Goal: Task Accomplishment & Management: Manage account settings

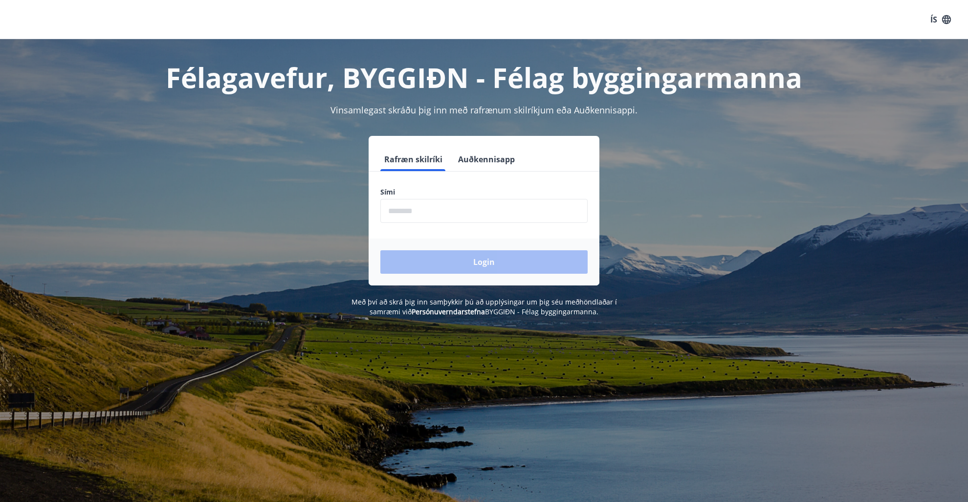
click at [442, 264] on div "Login" at bounding box center [484, 262] width 231 height 47
click at [439, 262] on div "Login" at bounding box center [484, 262] width 231 height 47
click at [404, 208] on input "phone" at bounding box center [483, 211] width 207 height 24
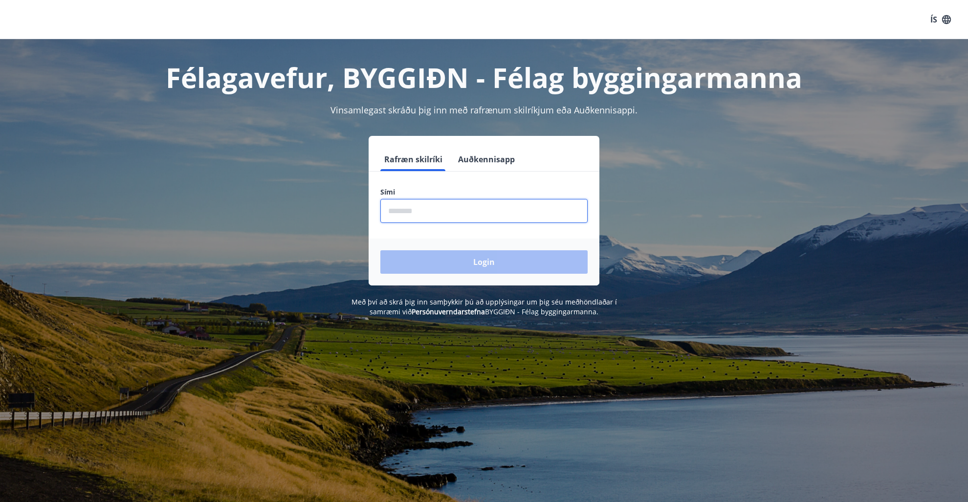
click at [404, 208] on input "phone" at bounding box center [483, 211] width 207 height 24
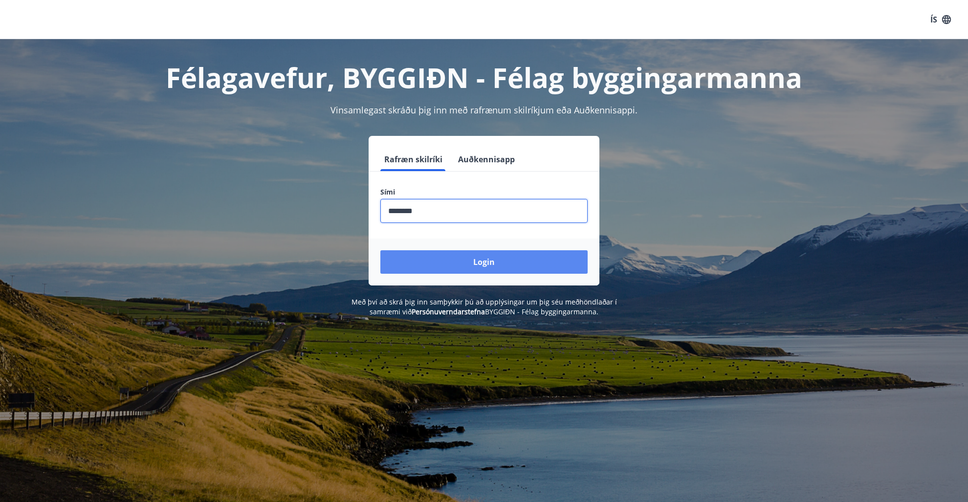
type input "********"
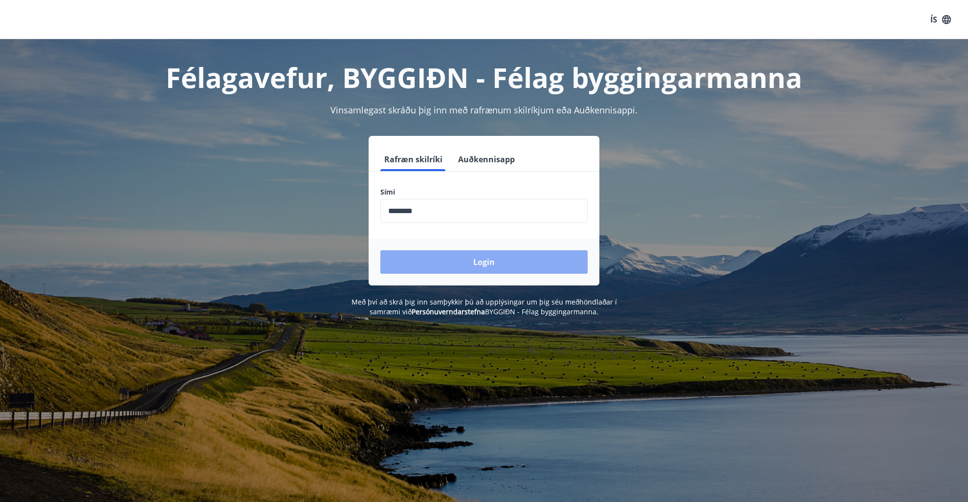
click at [460, 267] on button "Login" at bounding box center [483, 261] width 207 height 23
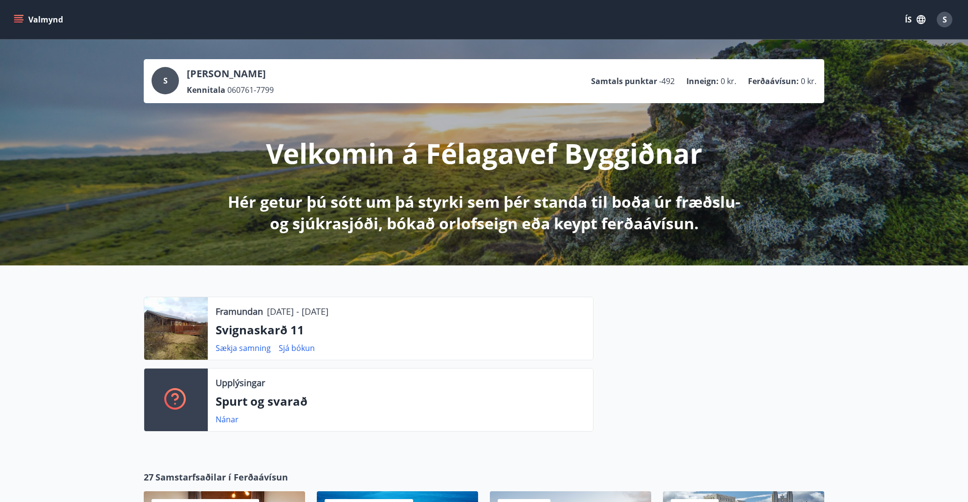
click at [17, 20] on icon "menu" at bounding box center [19, 19] width 11 height 1
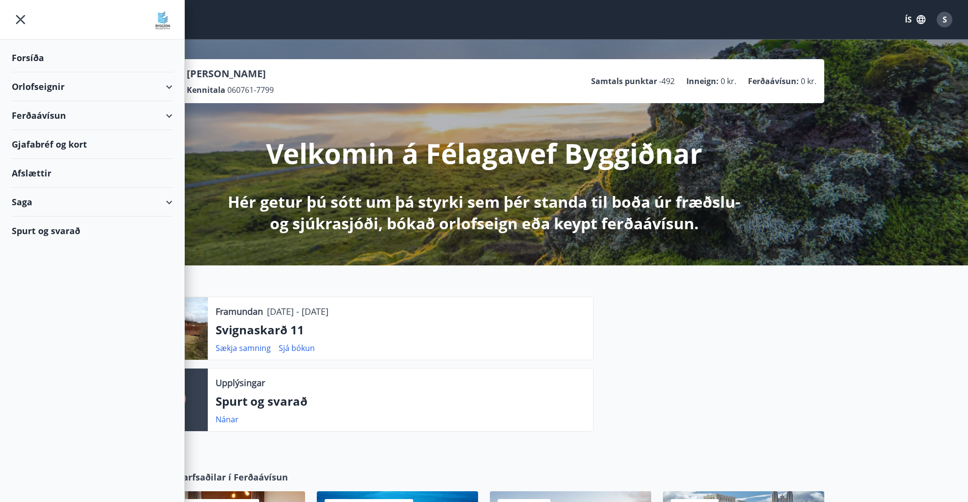
click at [25, 197] on div "Saga" at bounding box center [92, 202] width 161 height 29
click at [56, 264] on div "Umsóknir" at bounding box center [92, 268] width 145 height 21
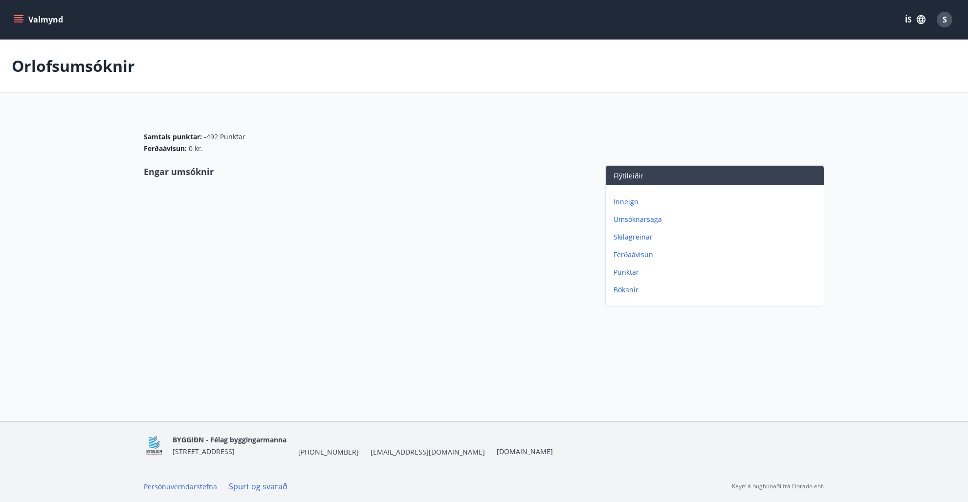
click at [18, 13] on button "Valmynd" at bounding box center [39, 20] width 55 height 18
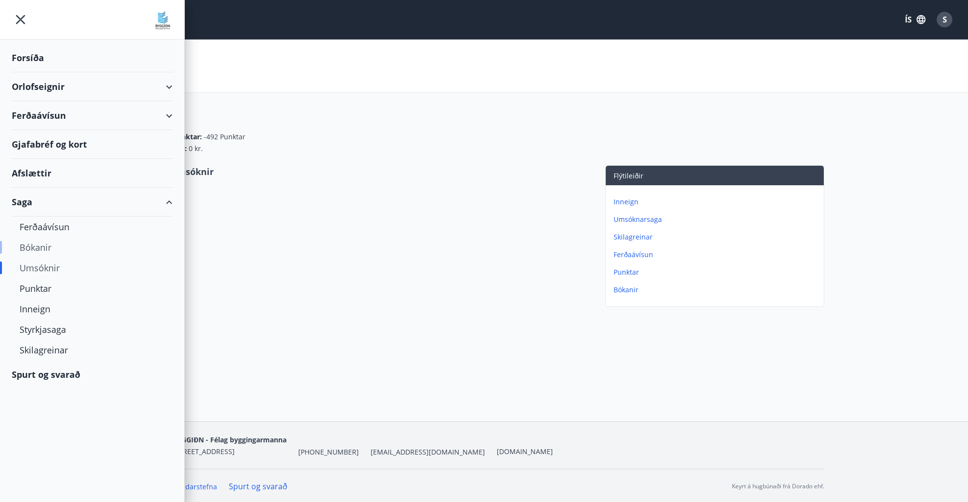
click at [38, 245] on div "Bókanir" at bounding box center [92, 247] width 145 height 21
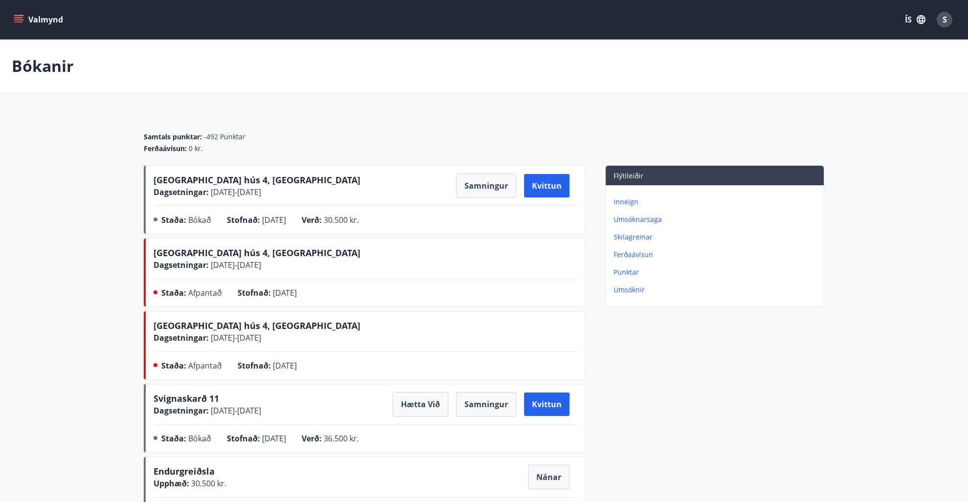
click at [22, 21] on icon "menu" at bounding box center [19, 20] width 10 height 10
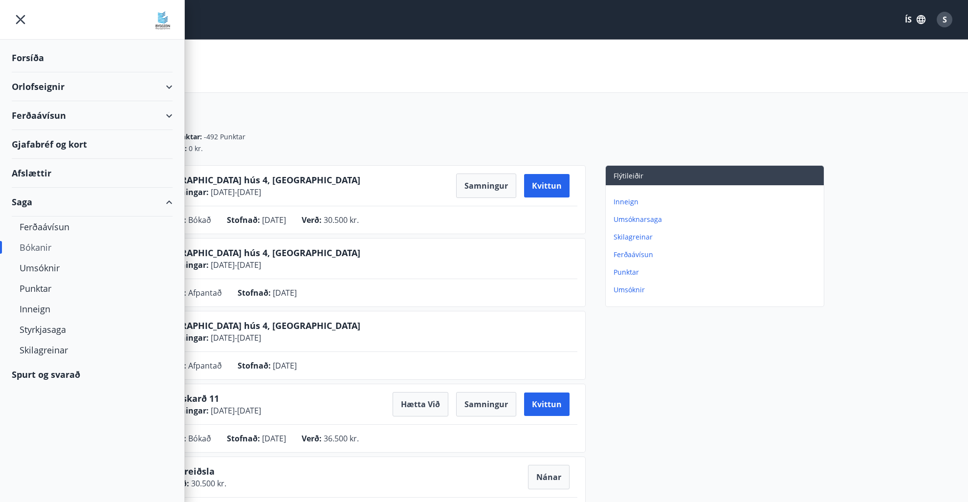
click at [58, 84] on div "Orlofseignir" at bounding box center [92, 86] width 161 height 29
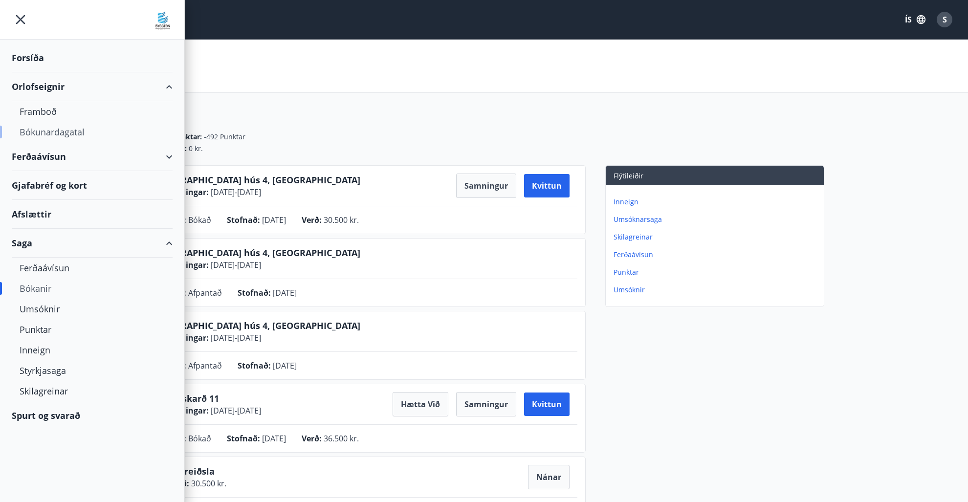
click at [58, 132] on div "Bókunardagatal" at bounding box center [92, 132] width 145 height 21
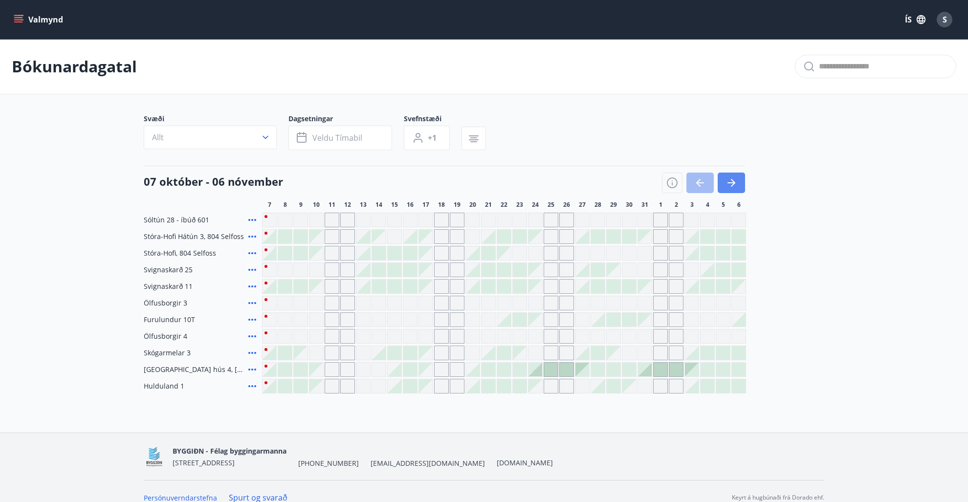
click at [735, 188] on icon "button" at bounding box center [732, 183] width 12 height 12
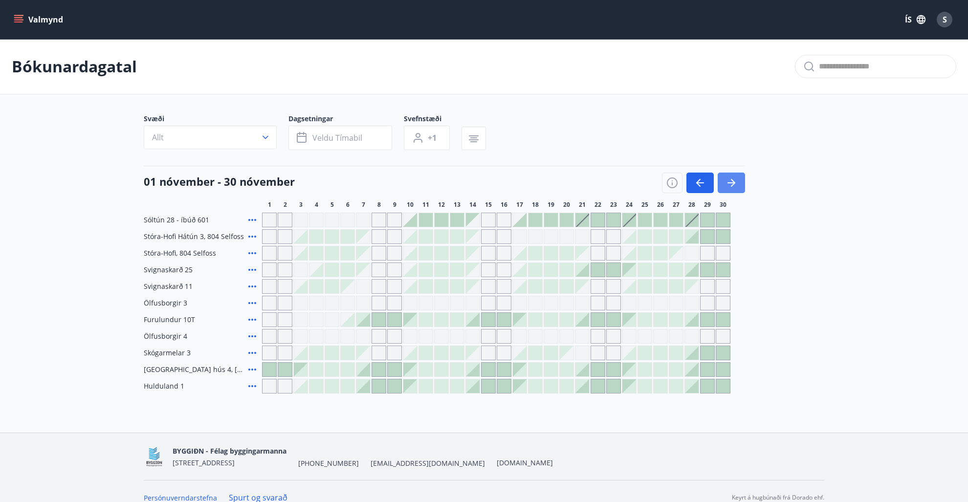
click at [734, 181] on icon "button" at bounding box center [733, 183] width 4 height 8
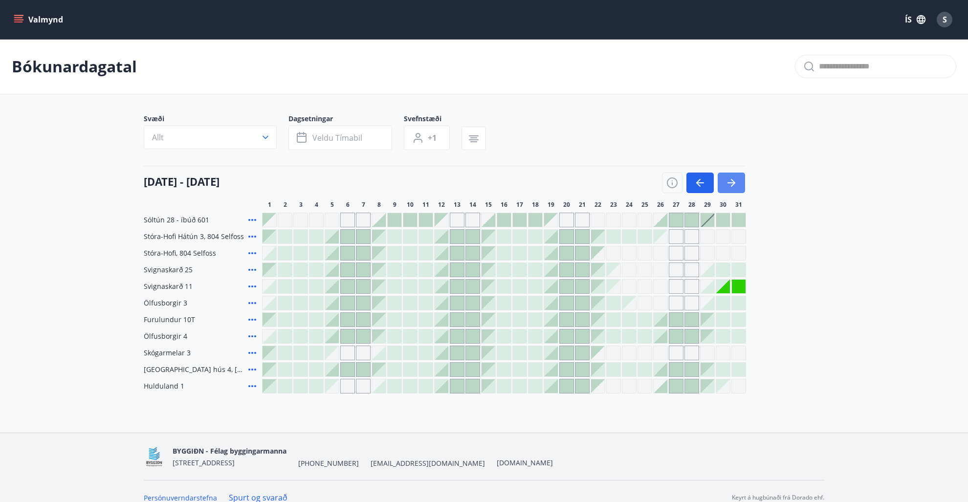
click at [731, 186] on icon "button" at bounding box center [733, 183] width 4 height 8
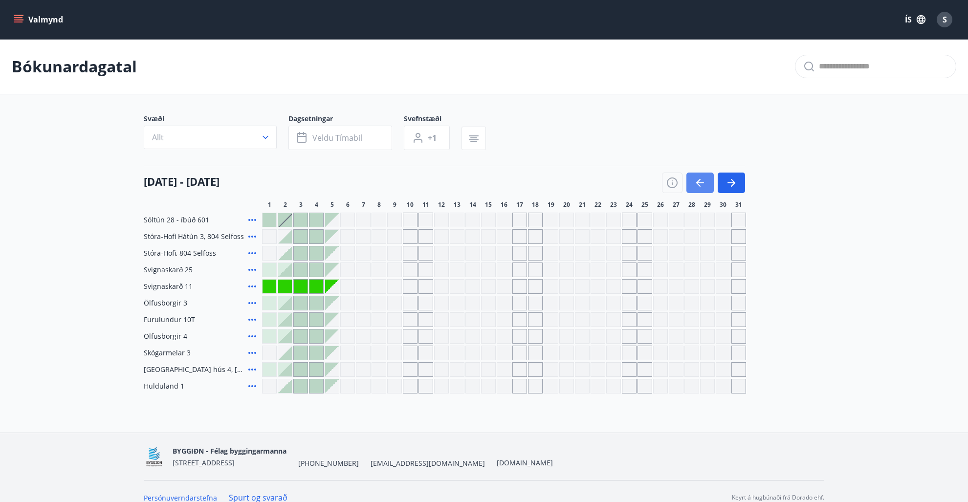
click at [704, 176] on button "button" at bounding box center [700, 183] width 27 height 21
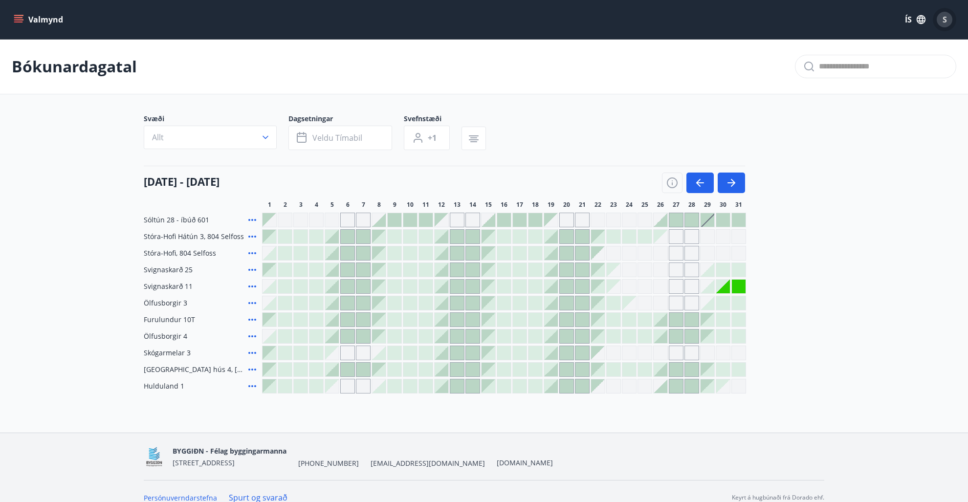
click at [948, 16] on div "S" at bounding box center [945, 20] width 16 height 16
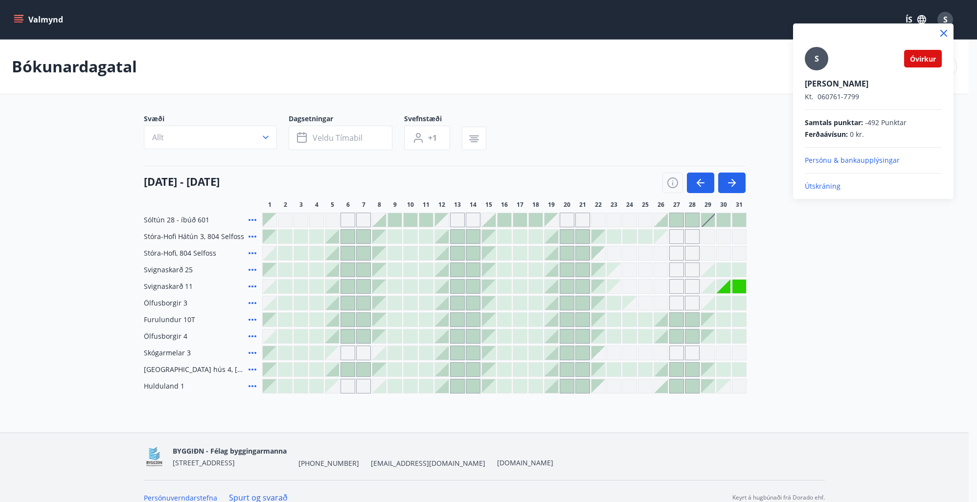
click at [813, 187] on p "Útskráning" at bounding box center [872, 186] width 137 height 10
